Goal: Find specific page/section: Find specific page/section

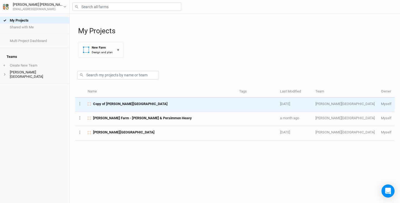
click at [114, 104] on span "Copy of [PERSON_NAME][GEOGRAPHIC_DATA]" at bounding box center [130, 103] width 75 height 5
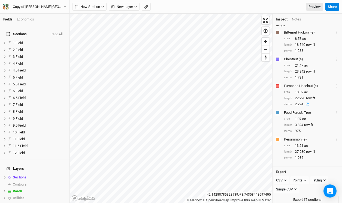
scroll to position [72, 0]
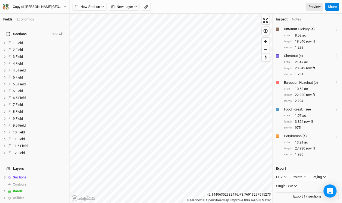
click at [31, 20] on div "Economics" at bounding box center [25, 19] width 17 height 5
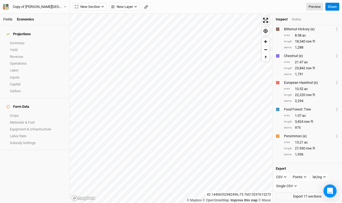
click at [6, 19] on link "Fields" at bounding box center [7, 19] width 9 height 4
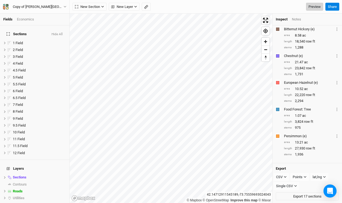
click at [317, 7] on link "Preview" at bounding box center [314, 7] width 17 height 8
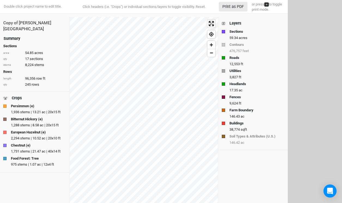
drag, startPoint x: 310, startPoint y: 84, endPoint x: 287, endPoint y: 98, distance: 27.5
click at [287, 98] on div "Layers Sections 59.34 acres Contours 476,757 feet Roads 12,553 ft Utilities 3,8…" at bounding box center [252, 83] width 69 height 133
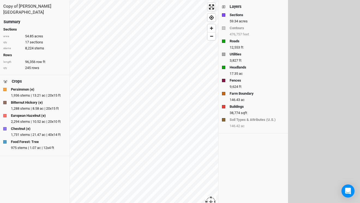
scroll to position [15, 0]
